Goal: Obtain resource: Download file/media

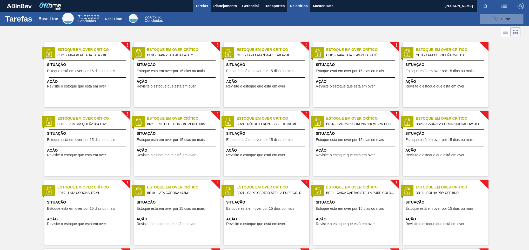
click at [296, 2] on button "Relatórios" at bounding box center [298, 6] width 23 height 12
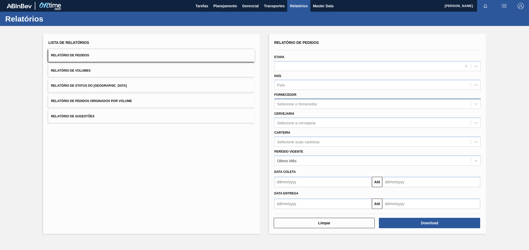
click at [343, 99] on div "Selecione o fornecedor" at bounding box center [377, 104] width 206 height 10
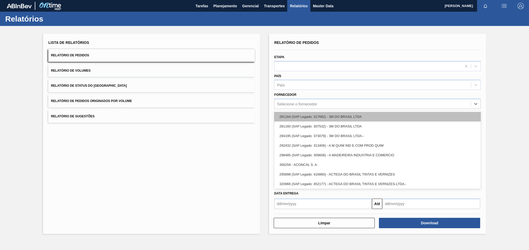
paste input "245523"
type input "245523"
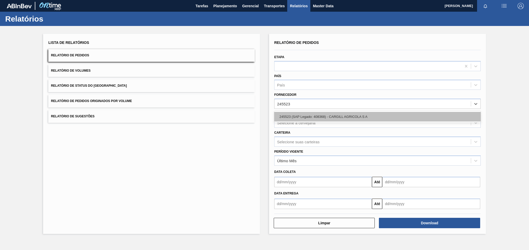
click at [329, 116] on div "245523 (SAP Legado: 408368) - CARGILL AGRICOLA S A" at bounding box center [377, 117] width 206 height 10
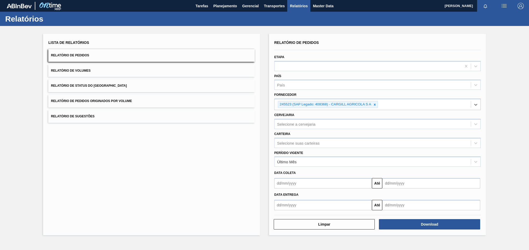
click at [226, 127] on div "Lista de Relatórios Relatório de Pedidos Relatório de Volumes Relatório de Stat…" at bounding box center [151, 134] width 217 height 201
click at [305, 128] on div "Selecione a cervejaria" at bounding box center [377, 124] width 206 height 10
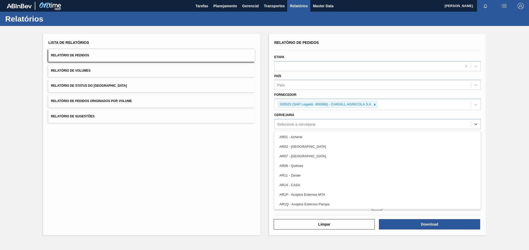
paste input "BR22"
type input "BR22"
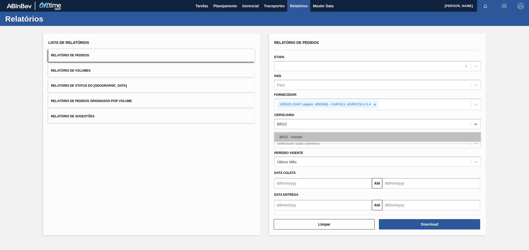
drag, startPoint x: 310, startPoint y: 143, endPoint x: 310, endPoint y: 137, distance: 6.2
click at [310, 141] on div "BR22 - Viamão" at bounding box center [377, 137] width 206 height 12
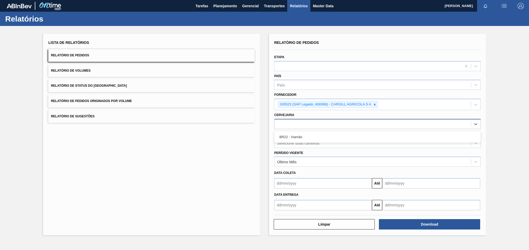
click at [312, 129] on div "BR22" at bounding box center [377, 124] width 206 height 10
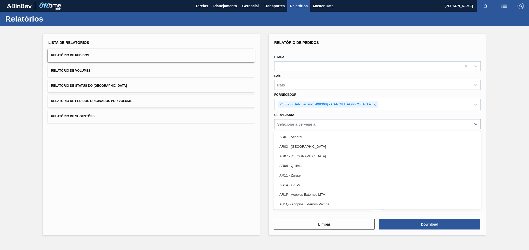
drag, startPoint x: 318, startPoint y: 120, endPoint x: 317, endPoint y: 123, distance: 3.2
click at [318, 122] on div "Selecione a cervejaria" at bounding box center [372, 124] width 196 height 8
paste input "BR22"
type input "BR22"
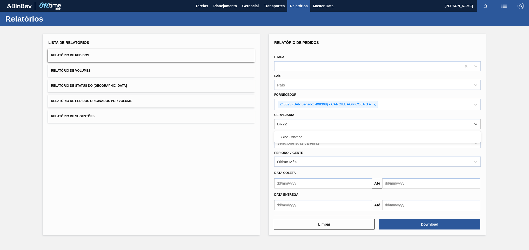
drag, startPoint x: 323, startPoint y: 142, endPoint x: 322, endPoint y: 146, distance: 4.2
click at [323, 144] on div "Relatório de Pedidos Etapa País País Fornecedor 245523 (SAP Legado: 408368) - C…" at bounding box center [377, 124] width 206 height 171
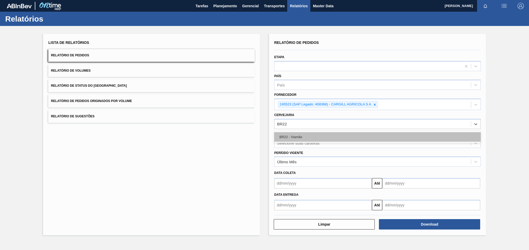
click at [408, 139] on div "BR22 - Viamão" at bounding box center [377, 137] width 206 height 10
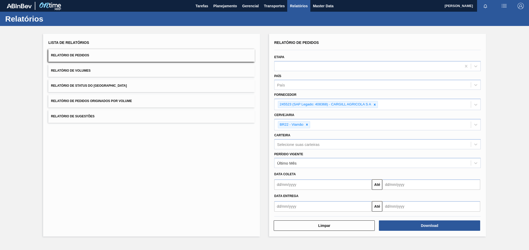
drag, startPoint x: 526, startPoint y: 144, endPoint x: 481, endPoint y: 172, distance: 52.9
click at [526, 146] on div "Lista de Relatórios Relatório de Pedidos Relatório de Volumes Relatório de Stat…" at bounding box center [264, 134] width 529 height 217
drag, startPoint x: 436, startPoint y: 224, endPoint x: 436, endPoint y: 228, distance: 4.4
click at [436, 228] on button "Download" at bounding box center [429, 225] width 101 height 10
drag, startPoint x: 524, startPoint y: 98, endPoint x: 524, endPoint y: 92, distance: 5.5
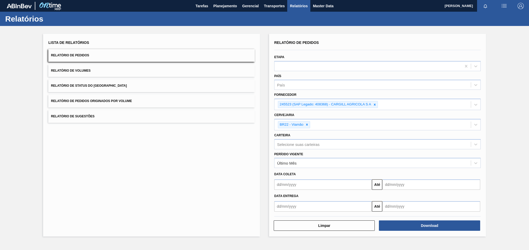
click at [524, 98] on div "Lista de Relatórios Relatório de Pedidos Relatório de Volumes Relatório de Stat…" at bounding box center [264, 134] width 529 height 217
